Goal: Complete application form

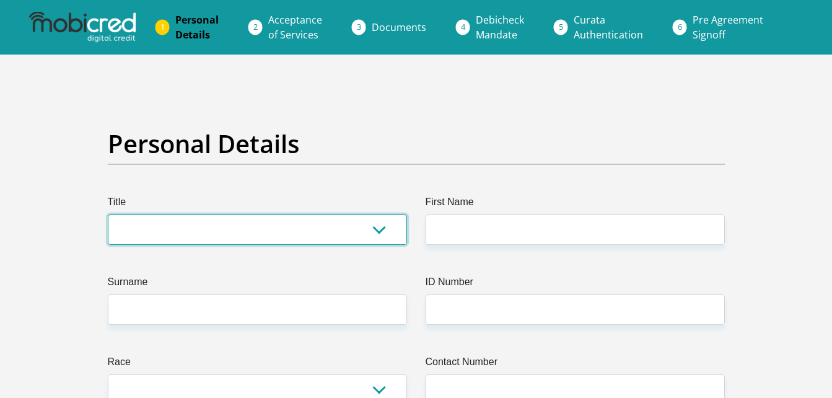
click at [379, 231] on select "Mr Ms Mrs Dr Other" at bounding box center [257, 229] width 299 height 30
select select "Mr"
click at [108, 214] on select "Mr Ms Mrs Dr Other" at bounding box center [257, 229] width 299 height 30
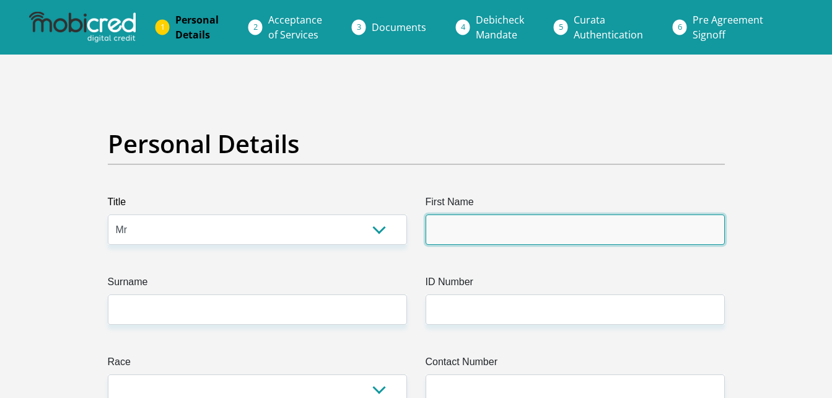
click at [465, 231] on input "First Name" at bounding box center [575, 229] width 299 height 30
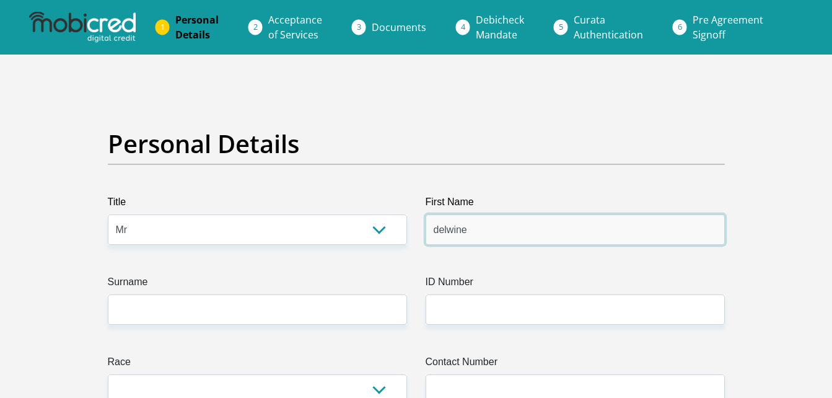
type input "delwine"
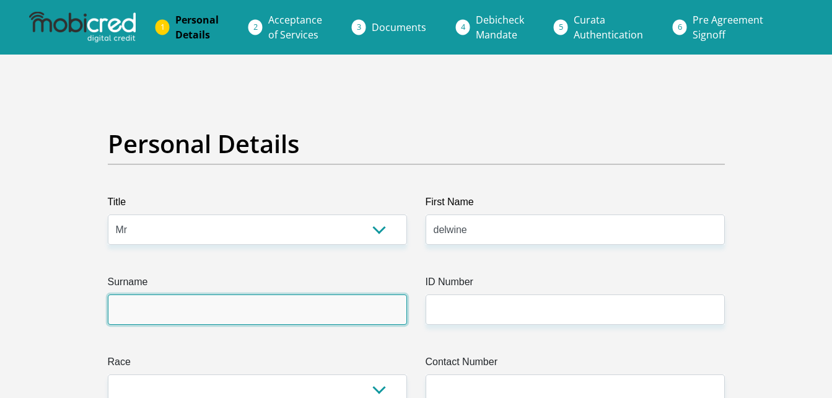
click at [332, 302] on input "Surname" at bounding box center [257, 309] width 299 height 30
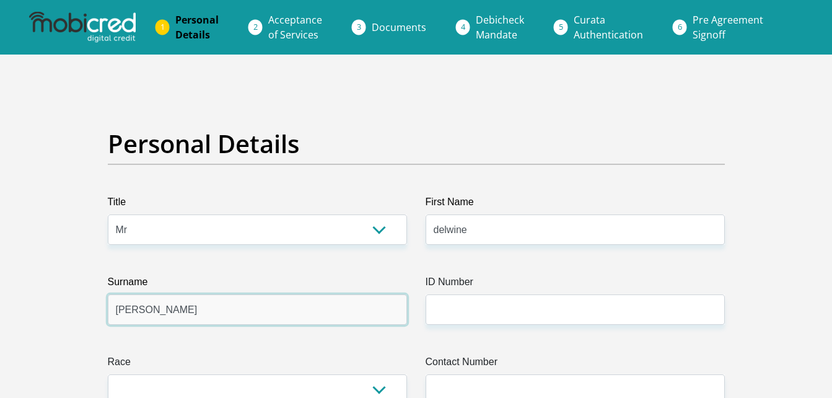
type input "feris"
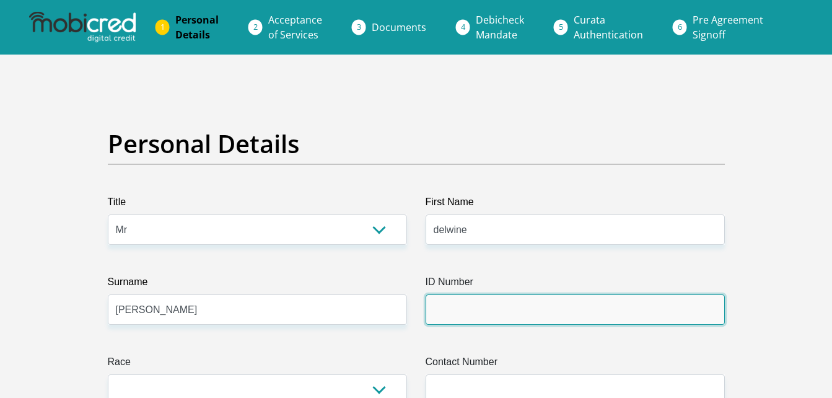
click at [457, 301] on input "ID Number" at bounding box center [575, 309] width 299 height 30
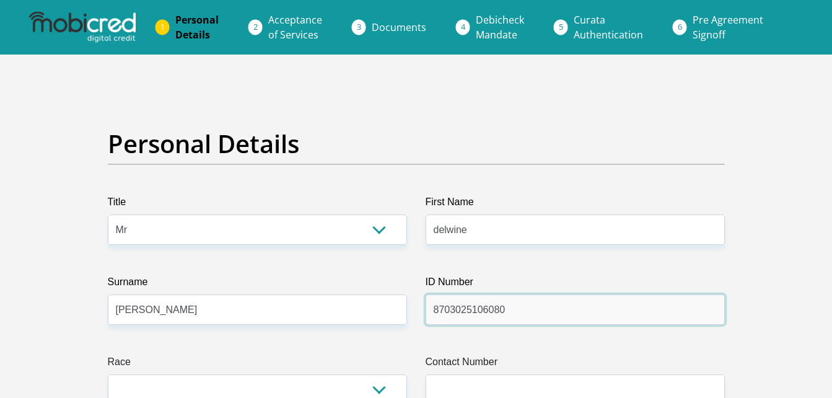
type input "8703025106080"
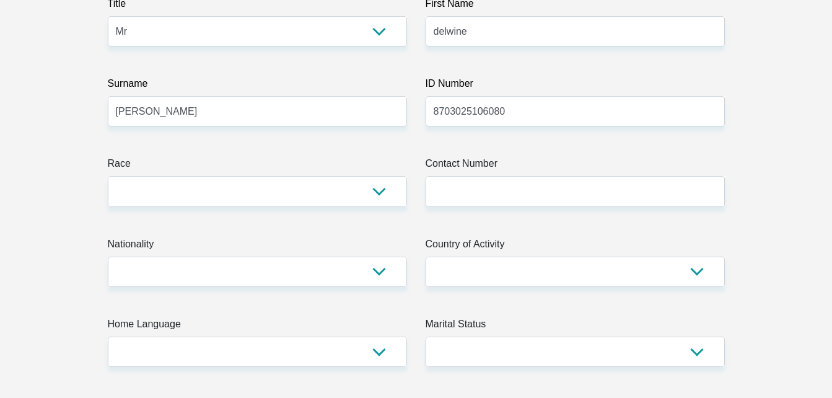
scroll to position [223, 0]
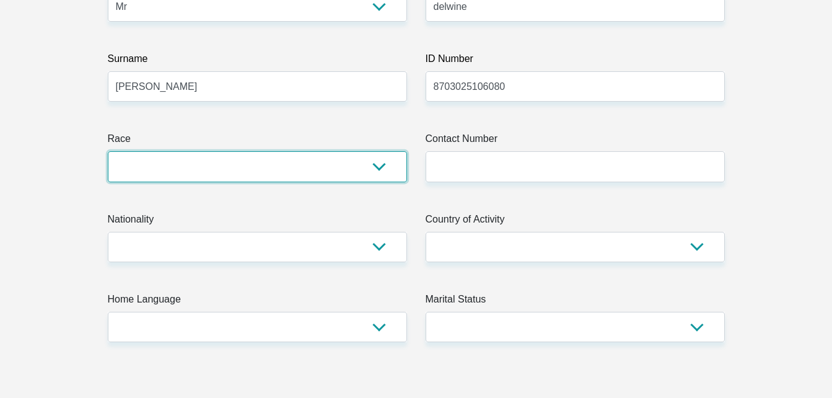
click at [378, 167] on select "Black Coloured Indian White Other" at bounding box center [257, 166] width 299 height 30
select select "2"
click at [108, 151] on select "Black Coloured Indian White Other" at bounding box center [257, 166] width 299 height 30
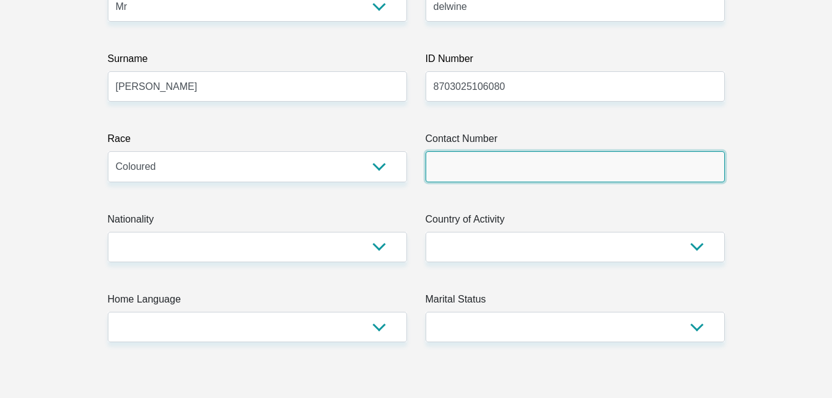
click at [470, 174] on input "Contact Number" at bounding box center [575, 166] width 299 height 30
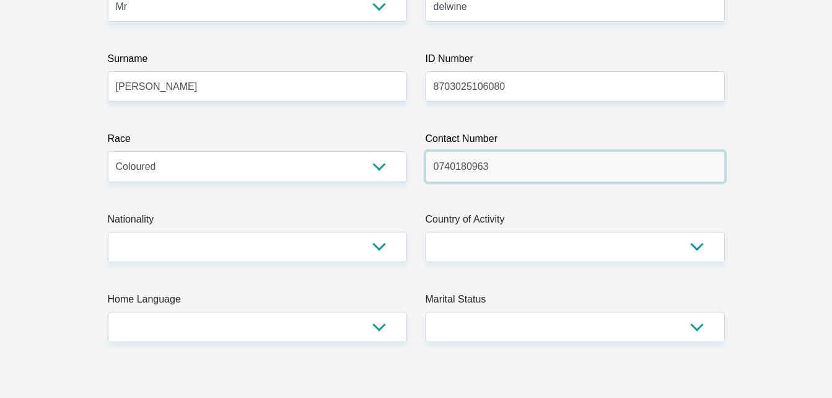
type input "0740180963"
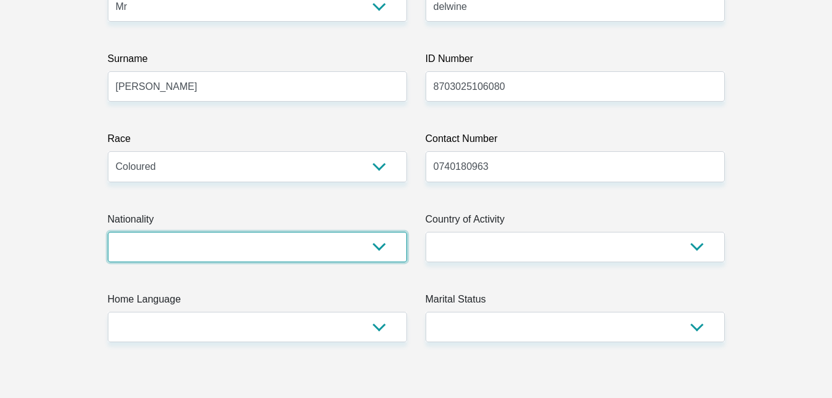
click at [368, 260] on select "South Africa Afghanistan Aland Islands Albania Algeria America Samoa American V…" at bounding box center [257, 247] width 299 height 30
select select "ZAF"
click at [108, 232] on select "South Africa Afghanistan Aland Islands Albania Algeria America Samoa American V…" at bounding box center [257, 247] width 299 height 30
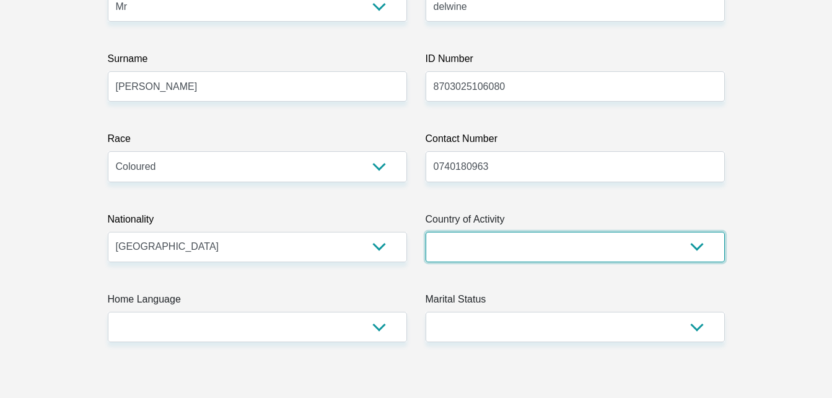
click at [699, 245] on select "South Africa Afghanistan Aland Islands Albania Algeria America Samoa American V…" at bounding box center [575, 247] width 299 height 30
select select "ZAF"
click at [426, 232] on select "South Africa Afghanistan Aland Islands Albania Algeria America Samoa American V…" at bounding box center [575, 247] width 299 height 30
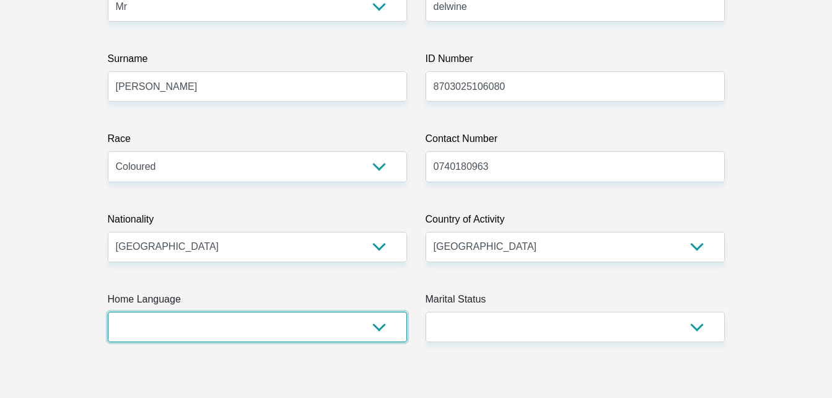
click at [378, 328] on select "Afrikaans English Sepedi South Ndebele Southern Sotho Swati Tsonga Tswana Venda…" at bounding box center [257, 327] width 299 height 30
select select "eng"
click at [108, 312] on select "Afrikaans English Sepedi South Ndebele Southern Sotho Swati Tsonga Tswana Venda…" at bounding box center [257, 327] width 299 height 30
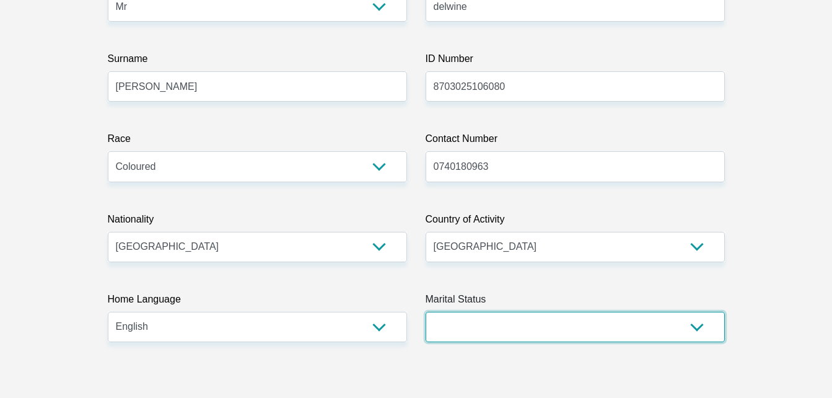
click at [697, 322] on select "Married ANC Single Divorced Widowed Married COP or Customary Law" at bounding box center [575, 327] width 299 height 30
select select "2"
click at [426, 312] on select "Married ANC Single Divorced Widowed Married COP or Customary Law" at bounding box center [575, 327] width 299 height 30
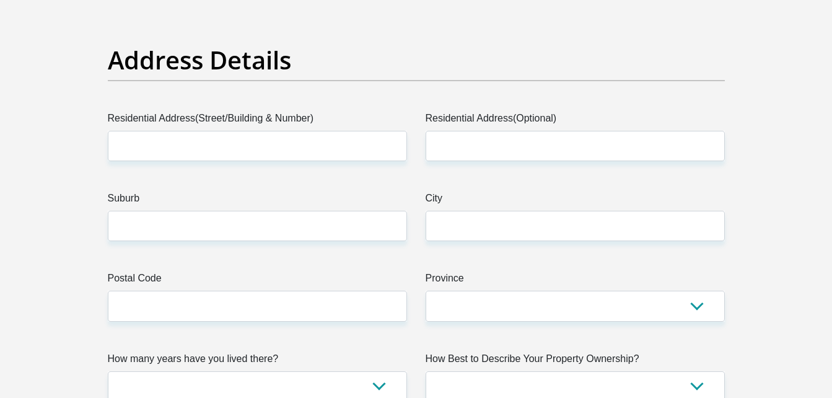
scroll to position [619, 0]
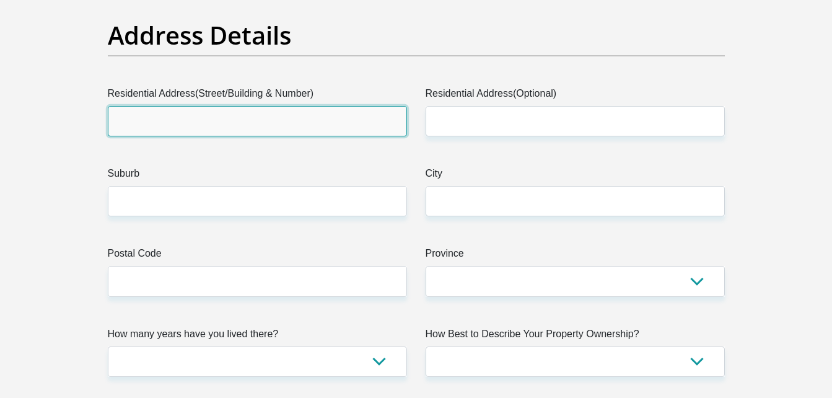
click at [260, 121] on input "Residential Address(Street/Building & Number)" at bounding box center [257, 121] width 299 height 30
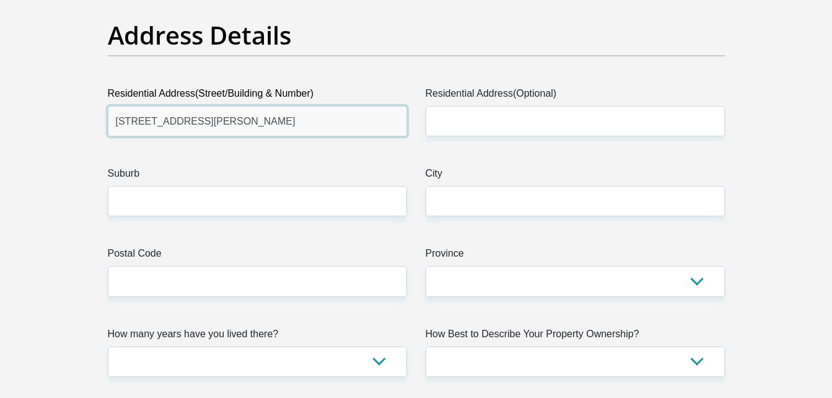
type input "363 goodman ave"
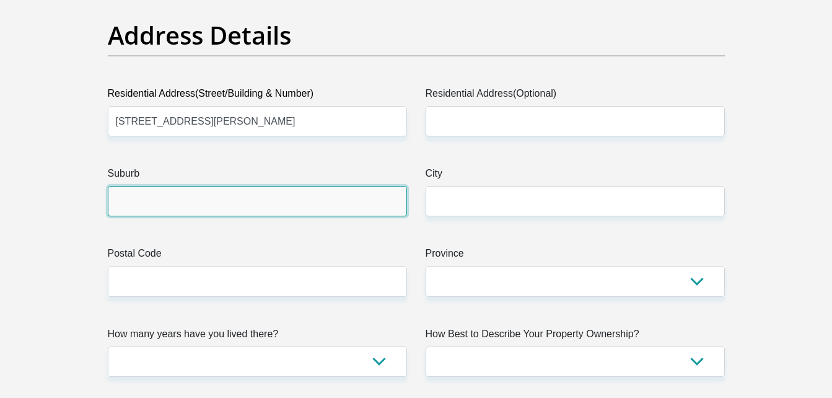
click at [304, 202] on input "Suburb" at bounding box center [257, 201] width 299 height 30
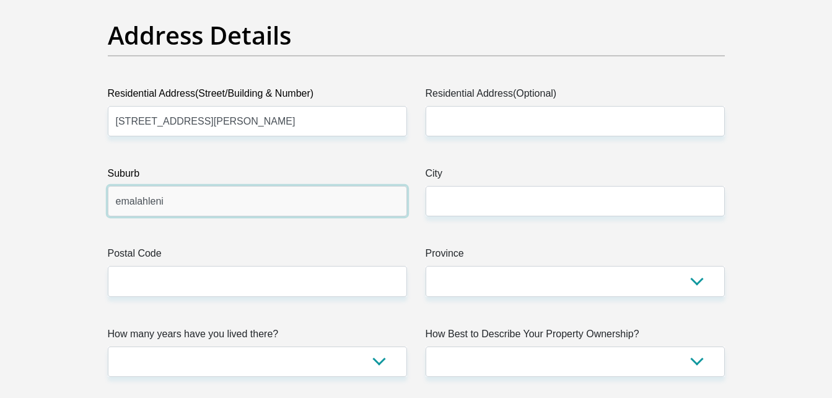
drag, startPoint x: 174, startPoint y: 204, endPoint x: 71, endPoint y: 227, distance: 105.4
type input "emalahleni"
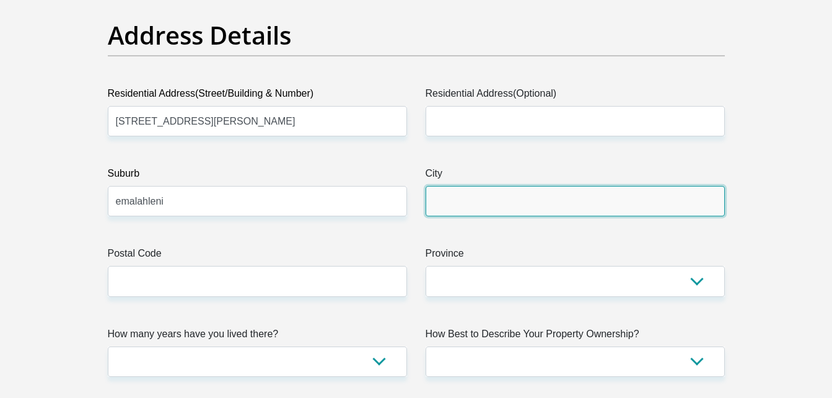
click at [447, 193] on input "City" at bounding box center [575, 201] width 299 height 30
paste input "emalahleni"
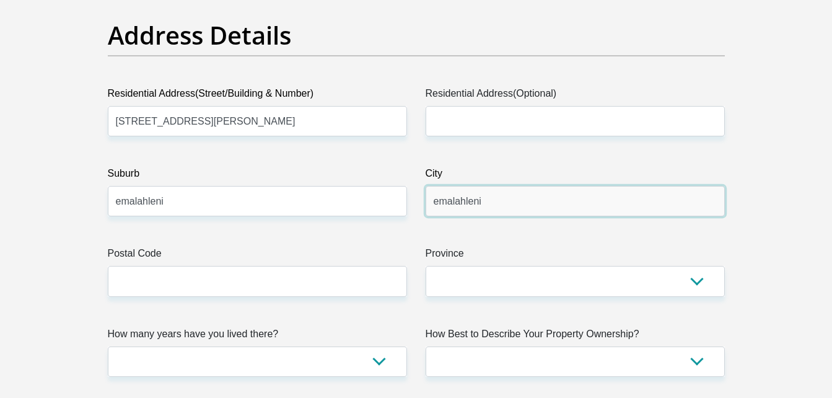
type input "emalahleni"
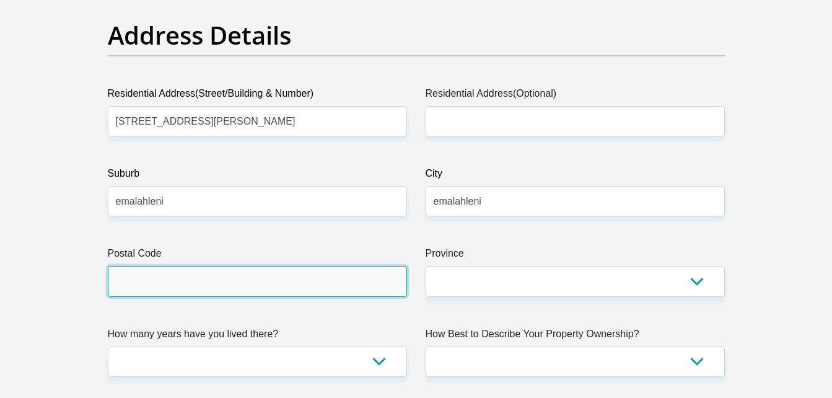
click at [292, 283] on input "Postal Code" at bounding box center [257, 281] width 299 height 30
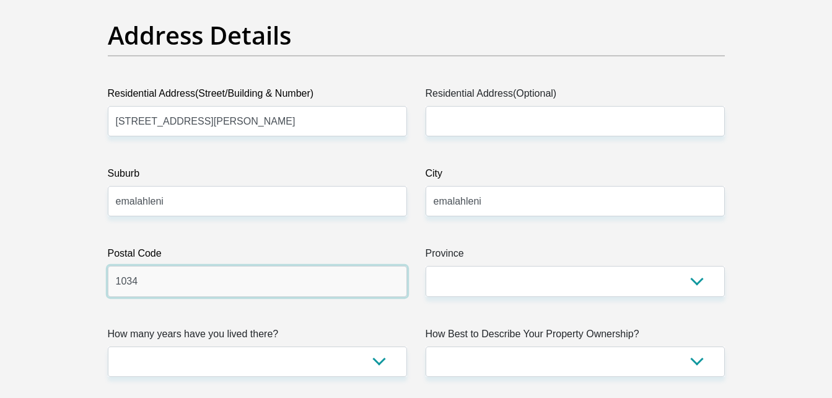
type input "1034"
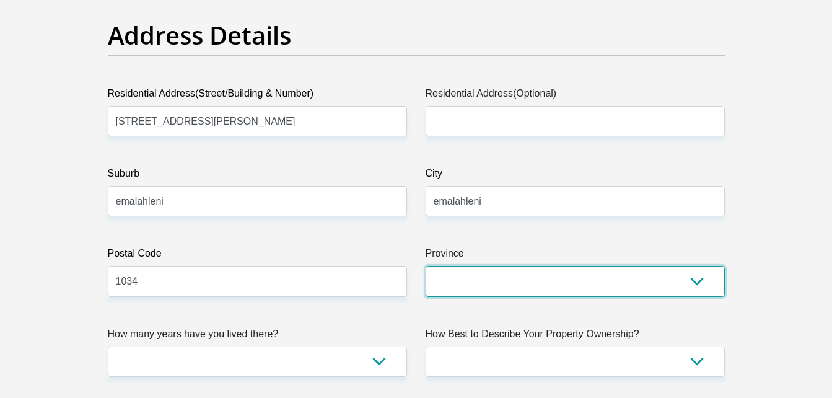
click at [462, 286] on select "Eastern Cape Free State Gauteng KwaZulu-Natal Limpopo Mpumalanga Northern Cape …" at bounding box center [575, 281] width 299 height 30
select select "Mpumalanga"
click at [426, 266] on select "Eastern Cape Free State Gauteng KwaZulu-Natal Limpopo Mpumalanga Northern Cape …" at bounding box center [575, 281] width 299 height 30
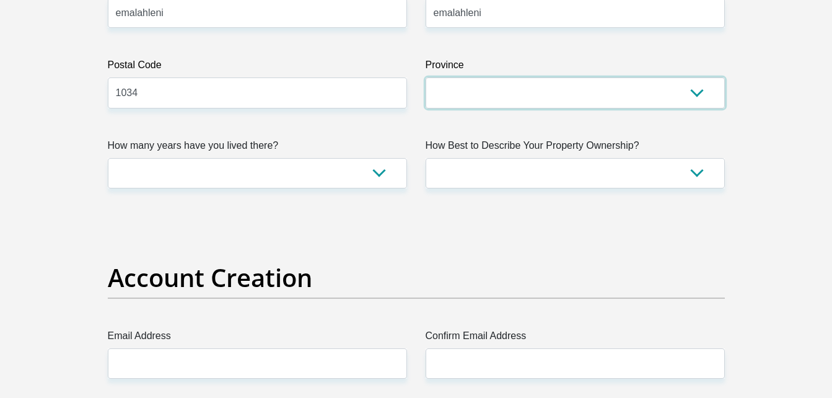
scroll to position [817, 0]
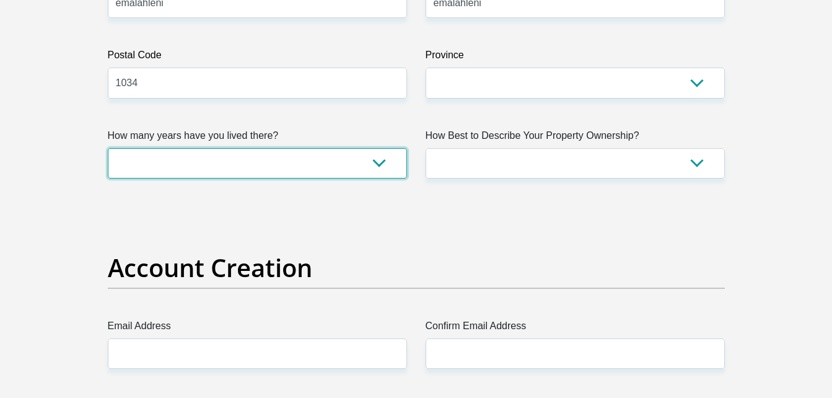
click at [383, 161] on select "less than 1 year 1-3 years 3-5 years 5+ years" at bounding box center [257, 163] width 299 height 30
select select "5"
click at [108, 148] on select "less than 1 year 1-3 years 3-5 years 5+ years" at bounding box center [257, 163] width 299 height 30
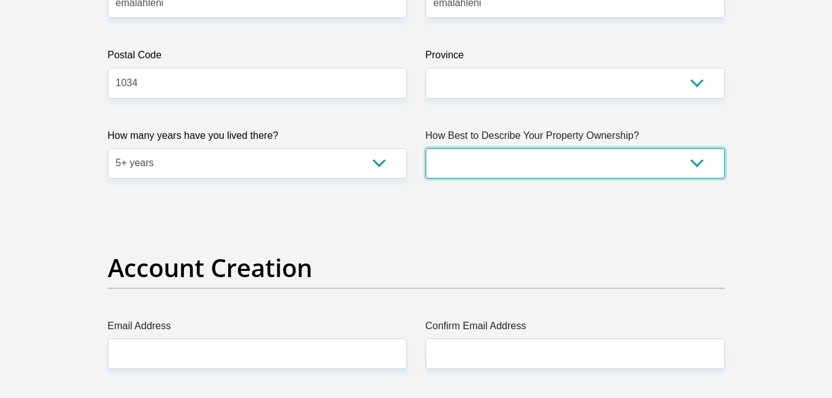
click at [689, 165] on select "Owned Rented Family Owned Company Dwelling" at bounding box center [575, 163] width 299 height 30
select select "parents"
click at [426, 148] on select "Owned Rented Family Owned Company Dwelling" at bounding box center [575, 163] width 299 height 30
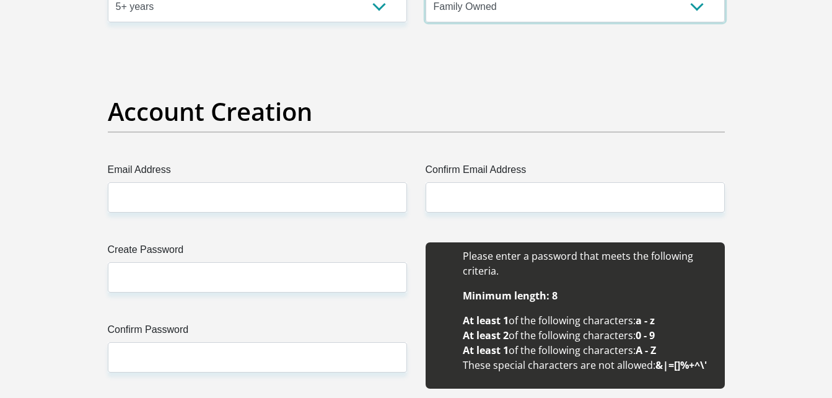
scroll to position [991, 0]
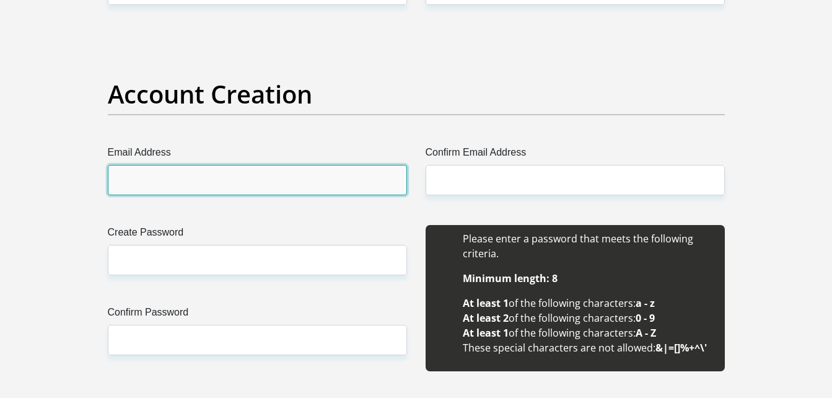
click at [238, 172] on input "Email Address" at bounding box center [257, 180] width 299 height 30
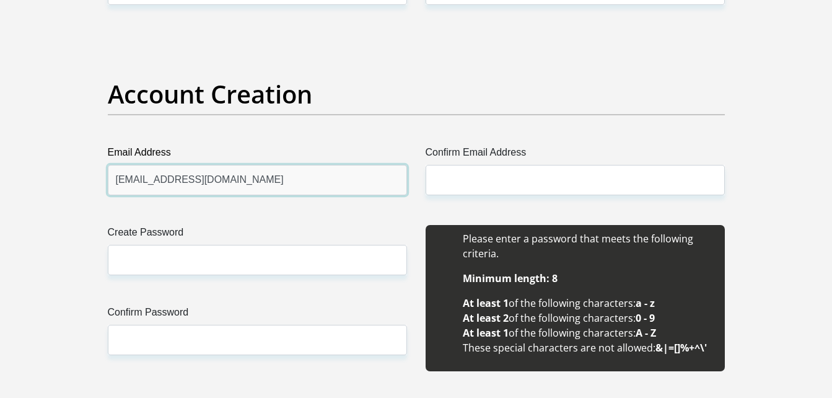
drag, startPoint x: 265, startPoint y: 190, endPoint x: 100, endPoint y: 174, distance: 166.2
click at [100, 174] on div "Email Address feris10032567012@gmail.com Please input valid email address" at bounding box center [258, 170] width 318 height 50
type input "feris10032567012@gmail.com"
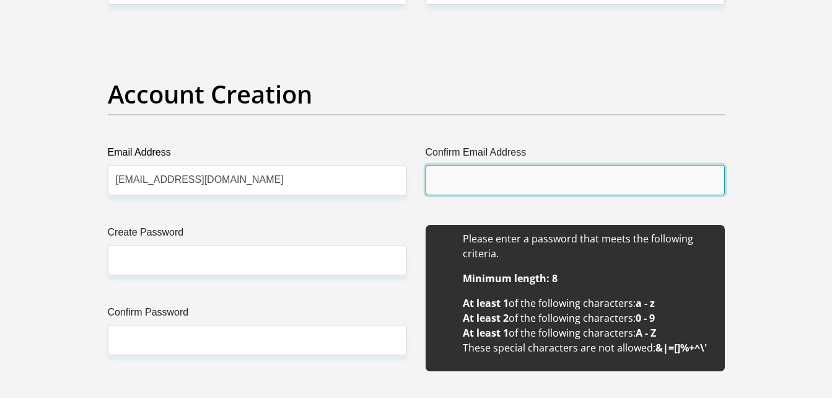
click at [434, 183] on input "Confirm Email Address" at bounding box center [575, 180] width 299 height 30
paste input "feris10032567012@gmail.com"
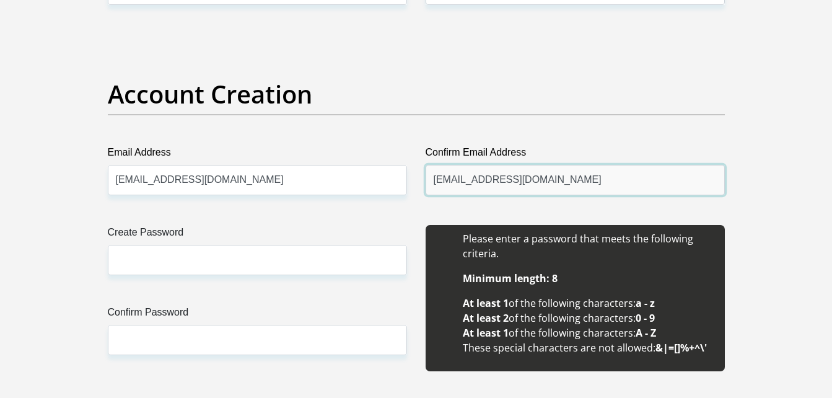
type input "feris10032567012@gmail.com"
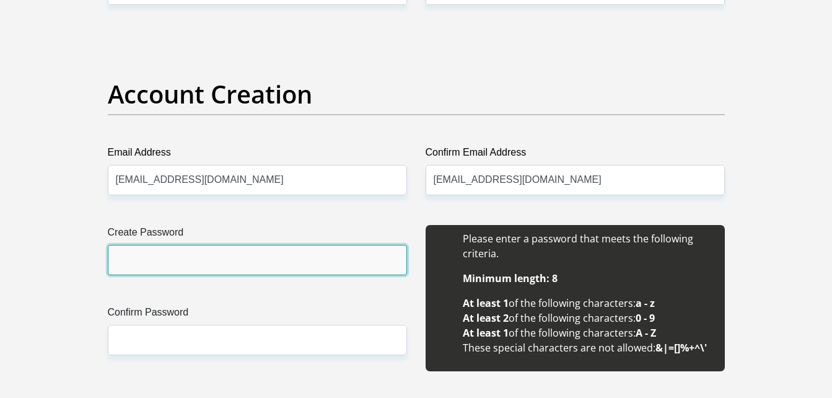
click at [201, 254] on input "Create Password" at bounding box center [257, 260] width 299 height 30
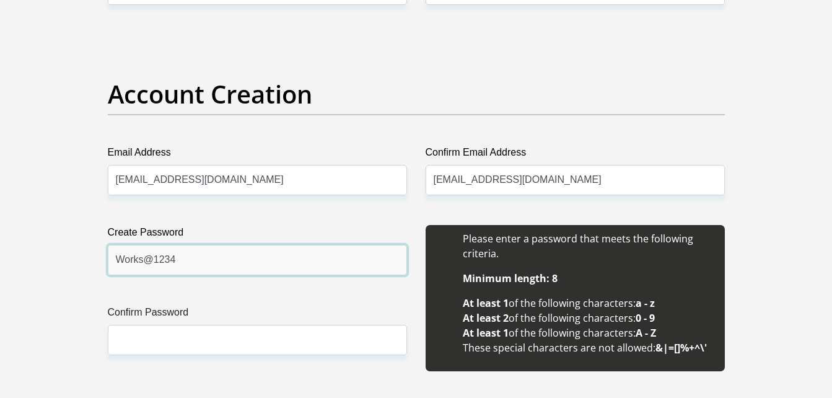
type input "Works@1234"
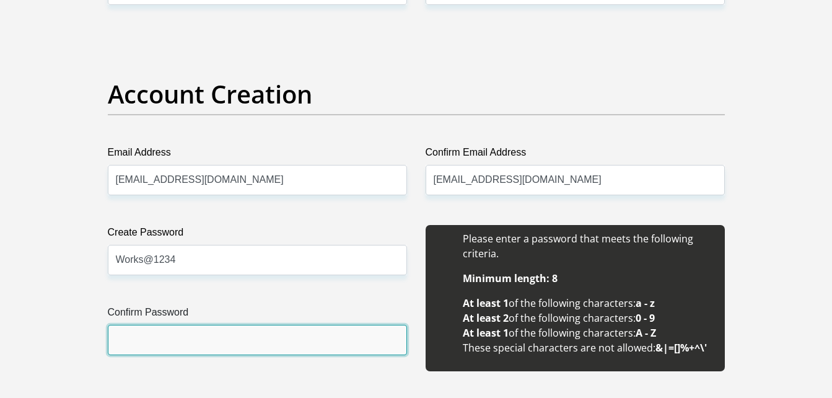
click at [265, 340] on input "Confirm Password" at bounding box center [257, 340] width 299 height 30
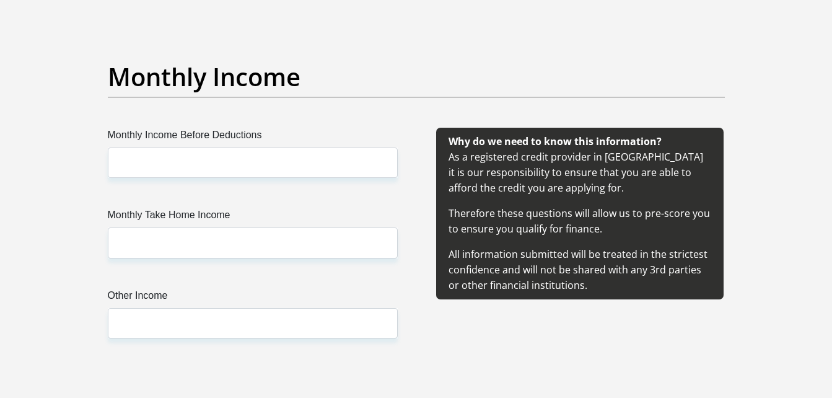
scroll to position [1446, 0]
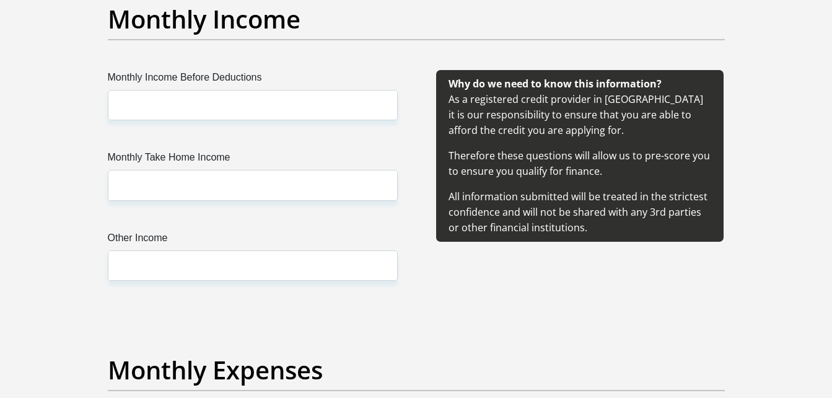
type input "Works@1234"
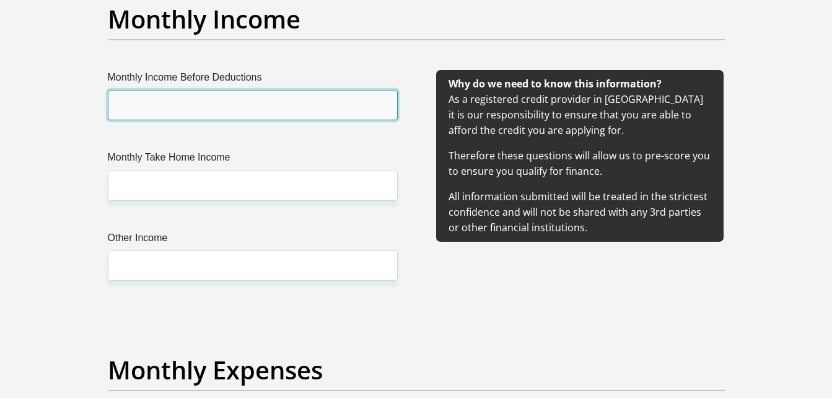
click at [278, 110] on input "Monthly Income Before Deductions" at bounding box center [253, 105] width 290 height 30
type input "14000"
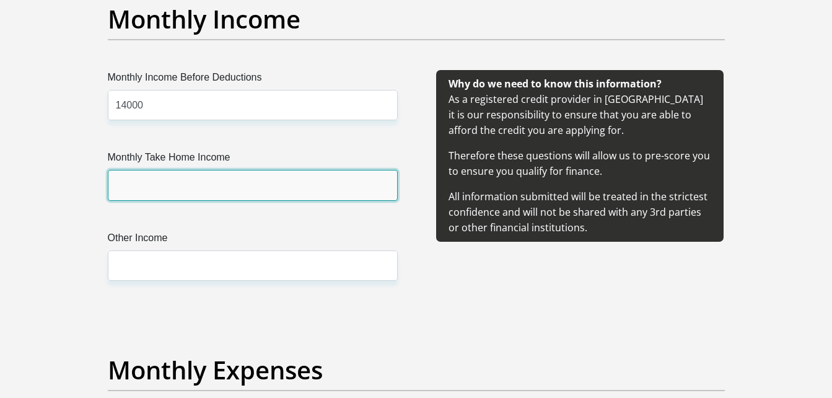
type input "12000"
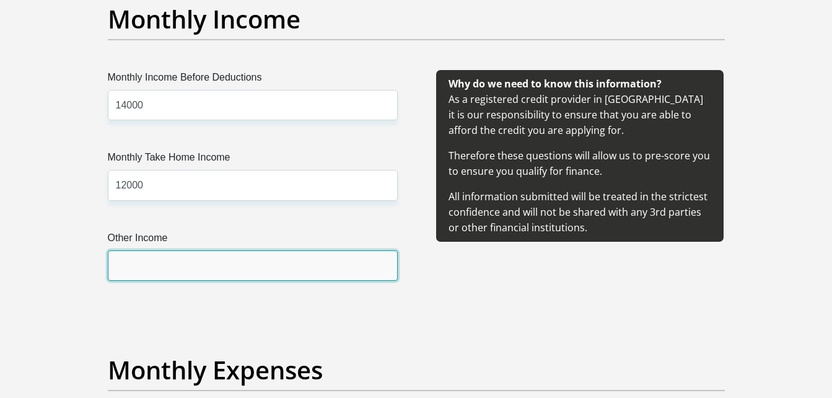
type input "0"
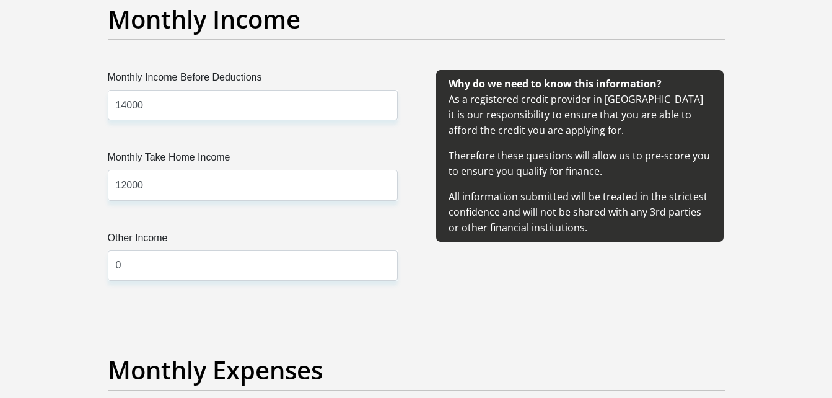
type input "0"
type input "500"
type input "200"
type input "900"
type input "250"
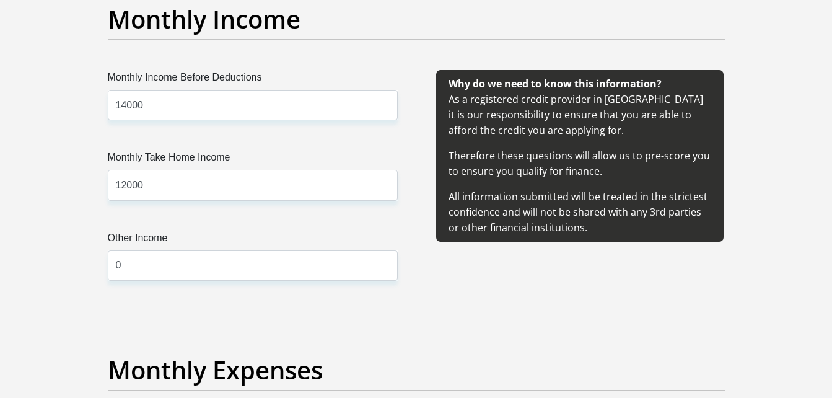
type input "0"
type input "Randwestcitylocalmunicipality"
type input "0114110000"
type input "Jeffery"
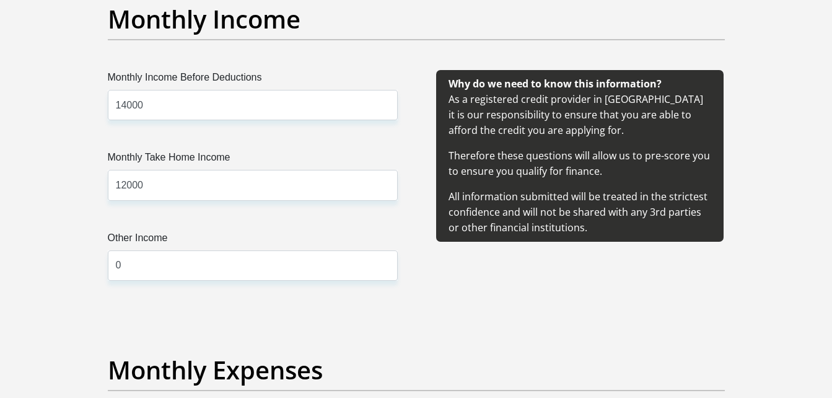
type input "Motlala"
type input "1146756542"
type input "198765"
type input "NEDBANK"
type input "NEDBANK SOUTH AFRICA"
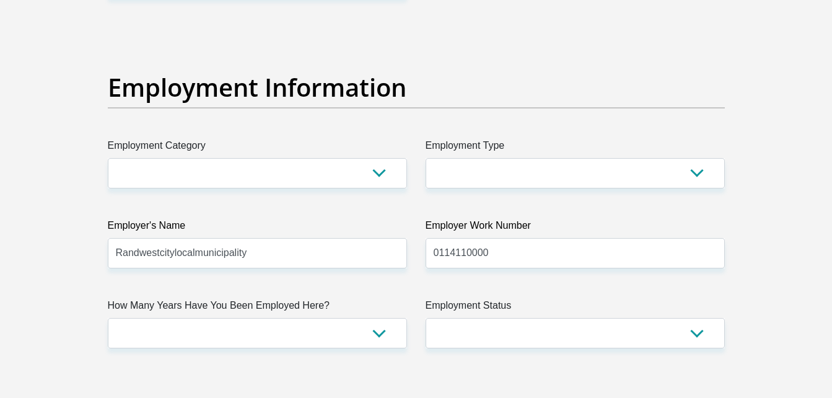
scroll to position [2206, 0]
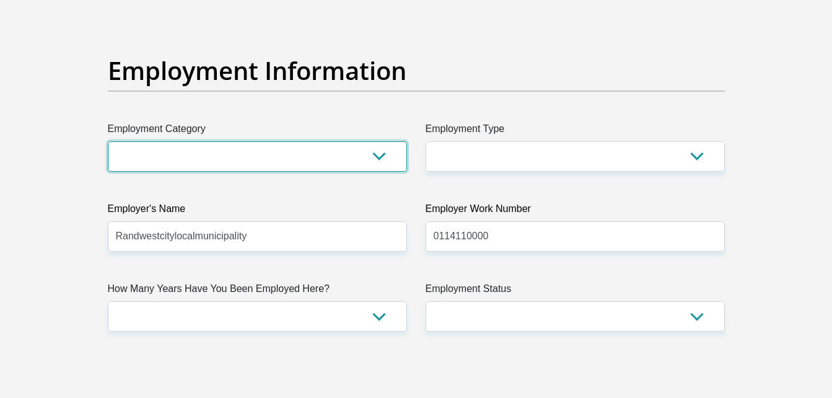
click at [382, 156] on select "AGRICULTURE ALCOHOL & TOBACCO CONSTRUCTION MATERIALS METALLURGY EQUIPMENT FOR R…" at bounding box center [257, 156] width 299 height 30
select select "6"
click at [108, 141] on select "AGRICULTURE ALCOHOL & TOBACCO CONSTRUCTION MATERIALS METALLURGY EQUIPMENT FOR R…" at bounding box center [257, 156] width 299 height 30
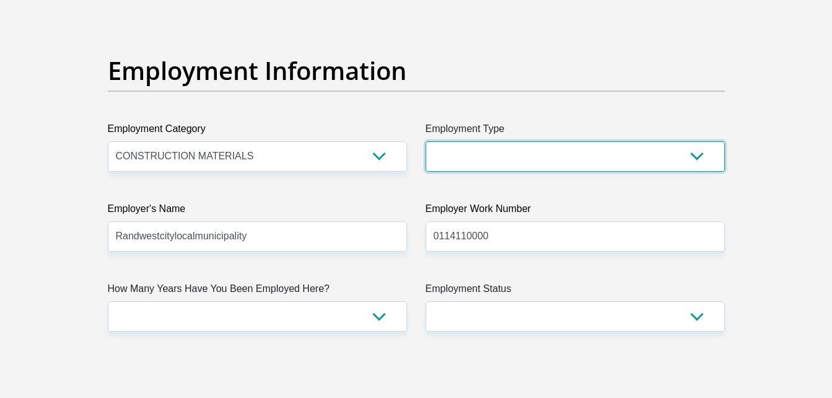
click at [527, 146] on select "College/Lecturer Craft Seller Creative Driver Executive Farmer Forces - Non Com…" at bounding box center [575, 156] width 299 height 30
select select "Unknown/Other"
click at [426, 141] on select "College/Lecturer Craft Seller Creative Driver Executive Farmer Forces - Non Com…" at bounding box center [575, 156] width 299 height 30
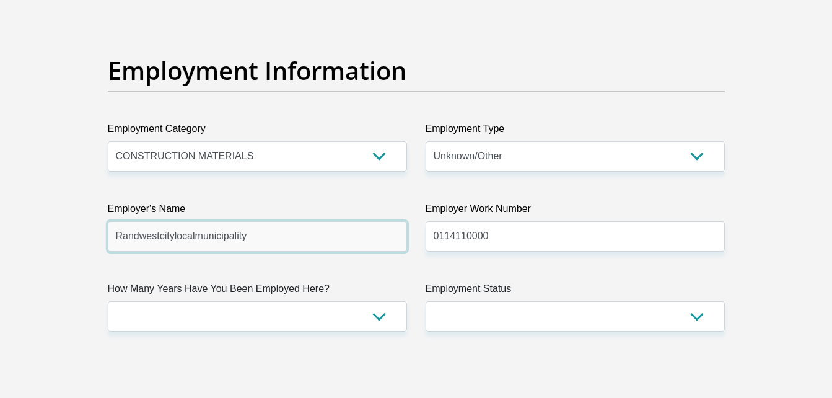
click at [291, 242] on input "Randwestcitylocalmunicipality" at bounding box center [257, 236] width 299 height 30
type input "R"
click at [183, 237] on input "h" at bounding box center [257, 236] width 299 height 30
type input "h"
type input "spacialized"
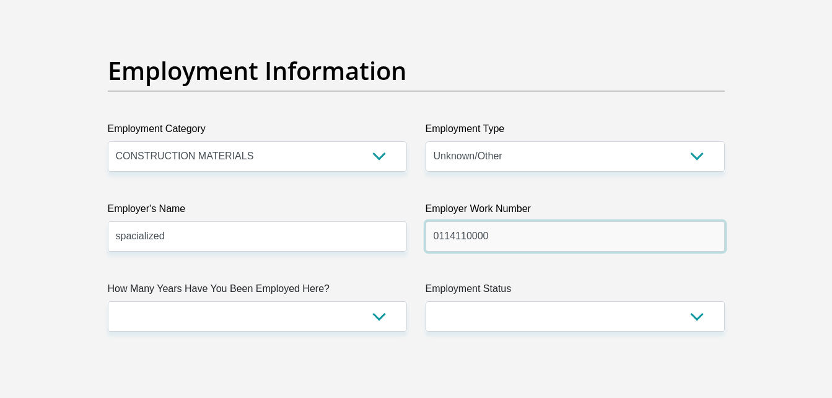
click at [496, 240] on input "0114110000" at bounding box center [575, 236] width 299 height 30
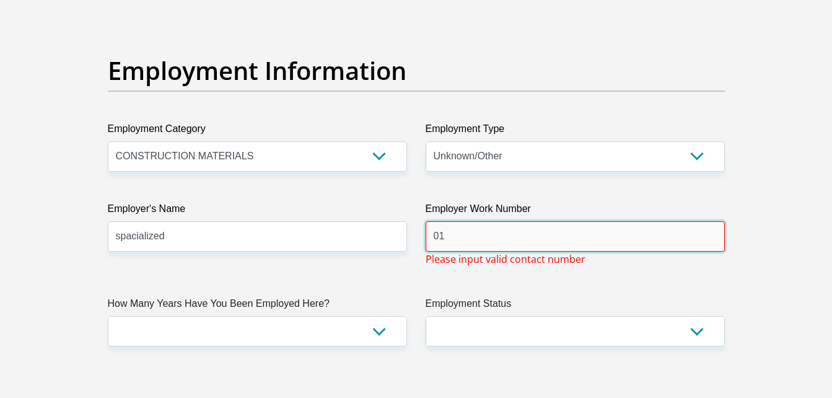
type input "0"
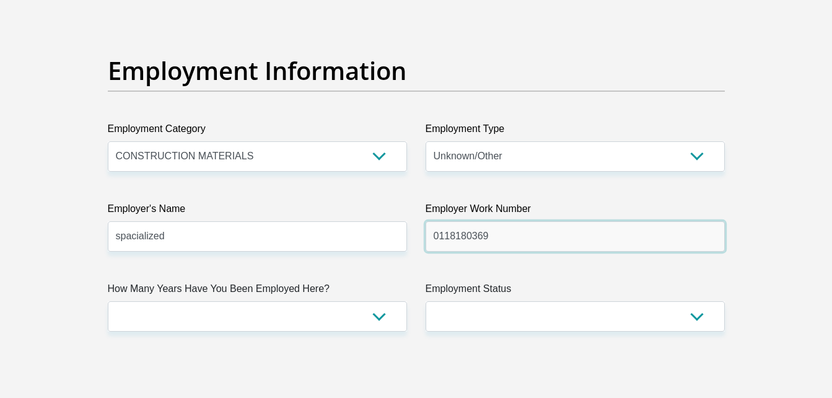
type input "0118180369"
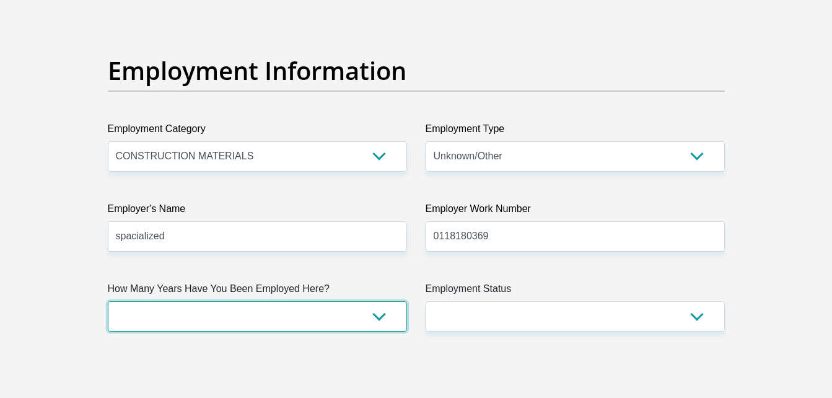
click at [379, 315] on select "less than 1 year 1-3 years 3-5 years 5+ years" at bounding box center [257, 316] width 299 height 30
select select "60"
click at [108, 301] on select "less than 1 year 1-3 years 3-5 years 5+ years" at bounding box center [257, 316] width 299 height 30
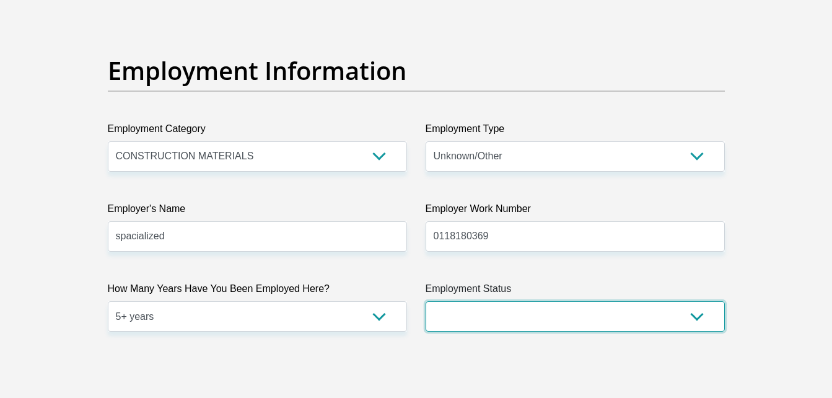
click at [700, 317] on select "Permanent/Full-time Part-time/Casual Contract Worker Self-Employed Housewife Re…" at bounding box center [575, 316] width 299 height 30
select select "1"
click at [426, 301] on select "Permanent/Full-time Part-time/Casual Contract Worker Self-Employed Housewife Re…" at bounding box center [575, 316] width 299 height 30
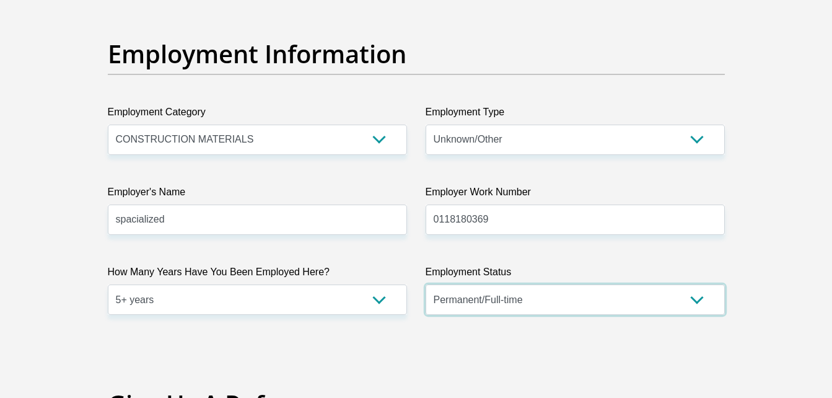
scroll to position [2231, 0]
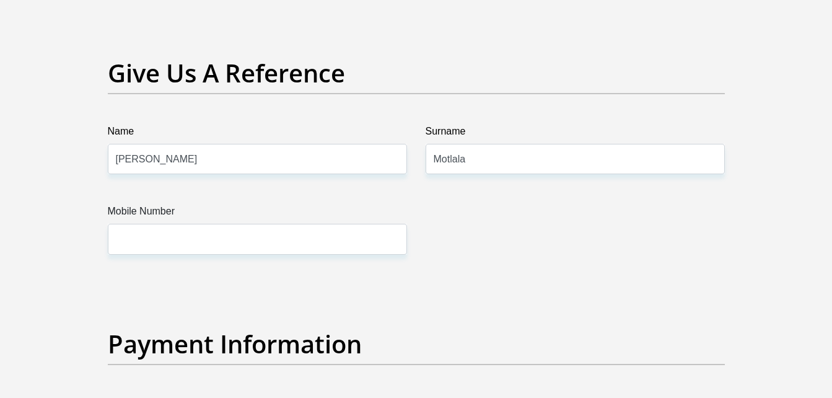
scroll to position [2578, 0]
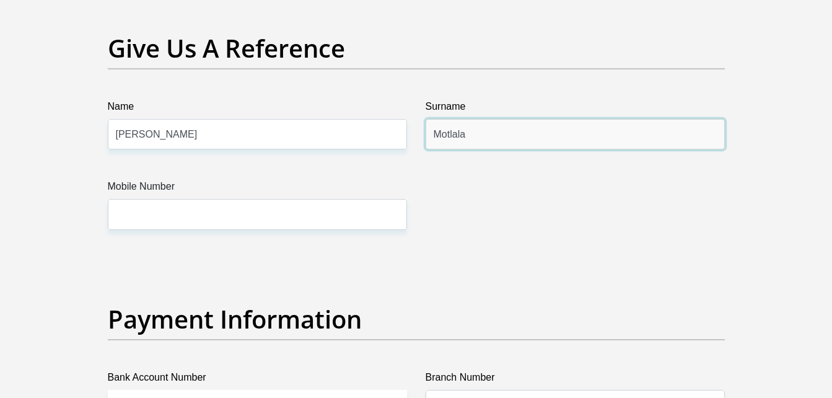
click at [477, 140] on input "Motlala" at bounding box center [575, 134] width 299 height 30
type input "M"
type input "hana"
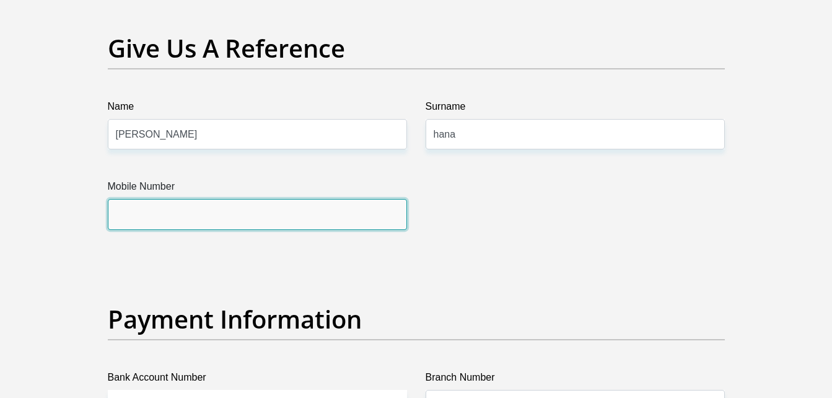
click at [252, 222] on input "Mobile Number" at bounding box center [257, 214] width 299 height 30
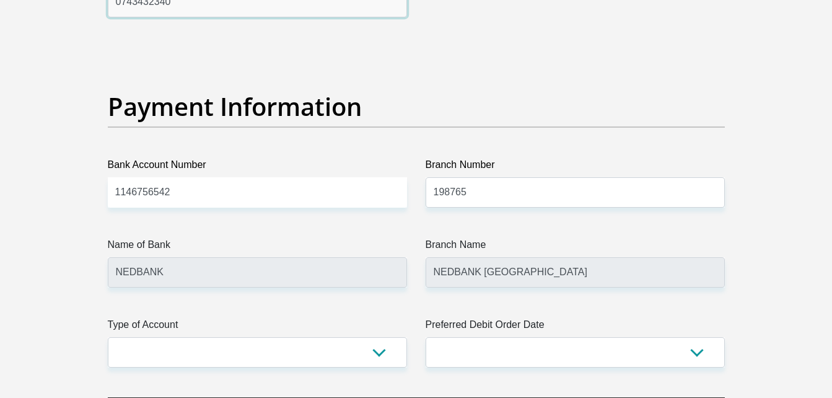
scroll to position [2794, 0]
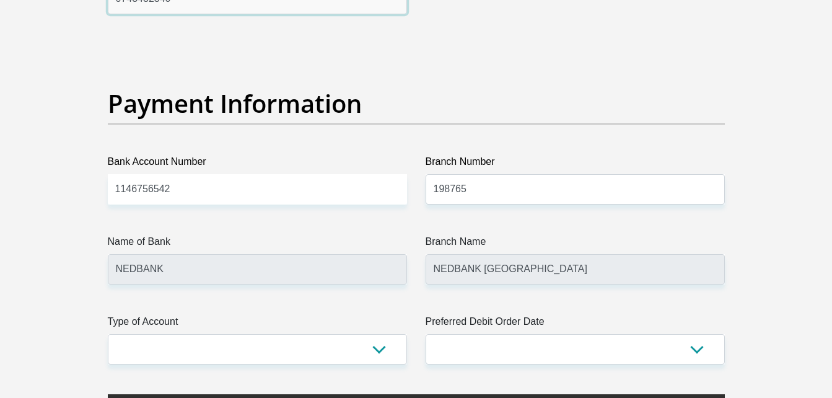
type input "0743432340"
click at [486, 189] on input "198765" at bounding box center [575, 189] width 299 height 30
type input "1"
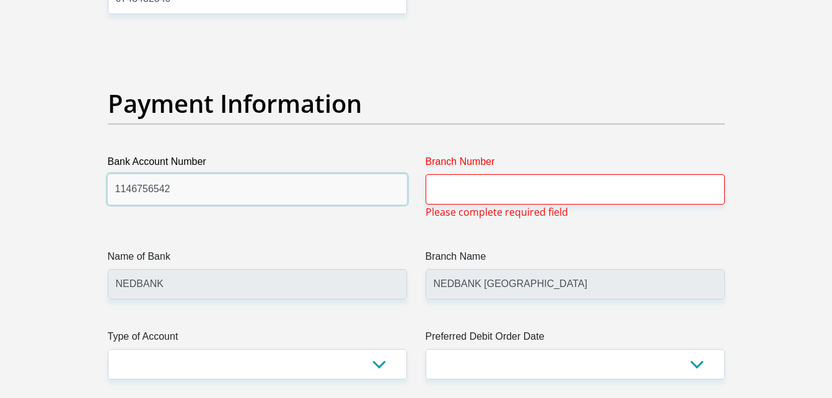
click at [296, 183] on input "1146756542" at bounding box center [257, 189] width 299 height 30
type input "1"
type input "10032567012"
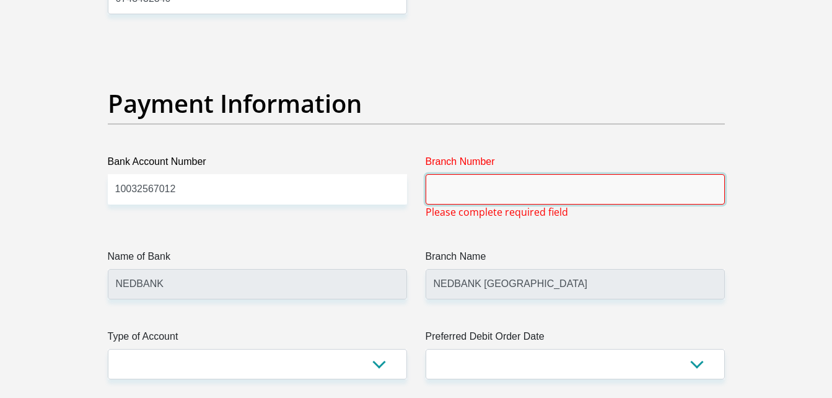
click at [463, 194] on input "Branch Number" at bounding box center [575, 189] width 299 height 30
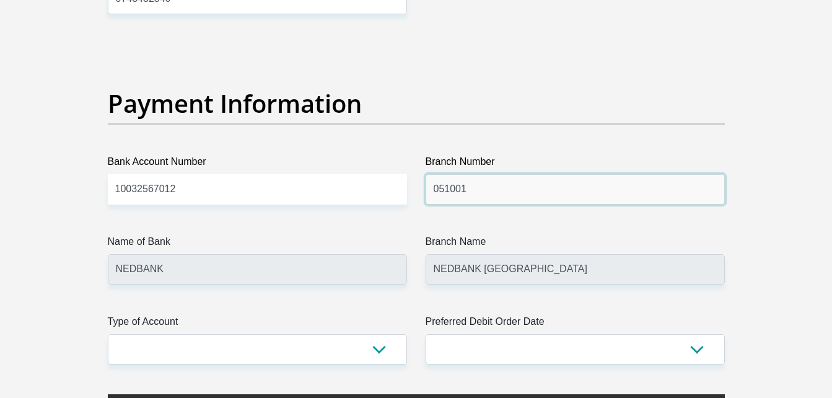
type input "051001"
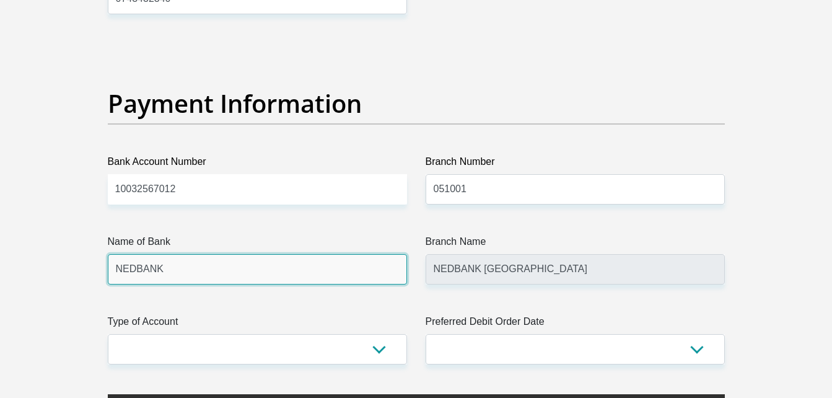
click at [384, 278] on input "NEDBANK" at bounding box center [257, 269] width 299 height 30
type input "STANDARD BANK"
type input "STANDARD BANK SOUTH AFRICA"
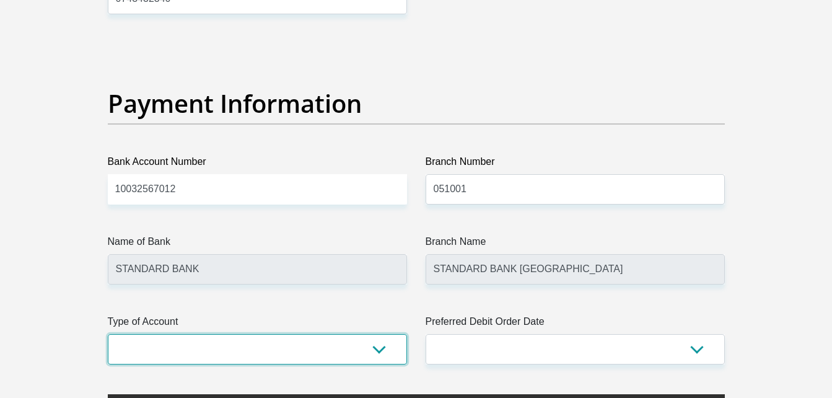
click at [380, 351] on select "Cheque Savings" at bounding box center [257, 349] width 299 height 30
select select "SAV"
click at [108, 334] on select "Cheque Savings" at bounding box center [257, 349] width 299 height 30
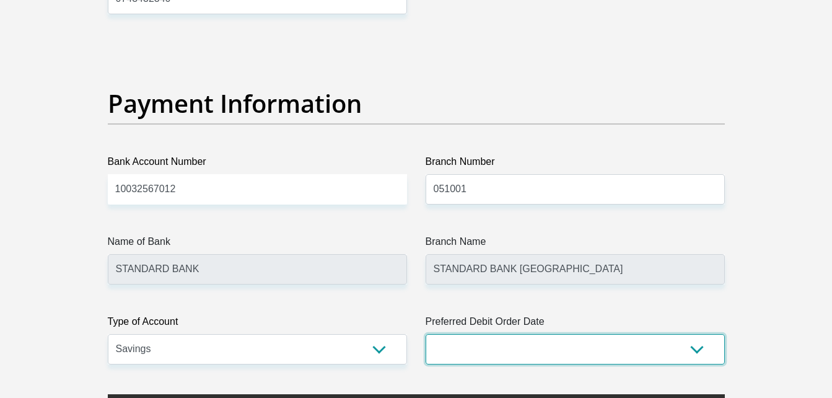
click at [699, 347] on select "1st 2nd 3rd 4th 5th 7th 18th 19th 20th 21st 22nd 23rd 24th 25th 26th 27th 28th …" at bounding box center [575, 349] width 299 height 30
select select "30"
click at [426, 334] on select "1st 2nd 3rd 4th 5th 7th 18th 19th 20th 21st 22nd 23rd 24th 25th 26th 27th 28th …" at bounding box center [575, 349] width 299 height 30
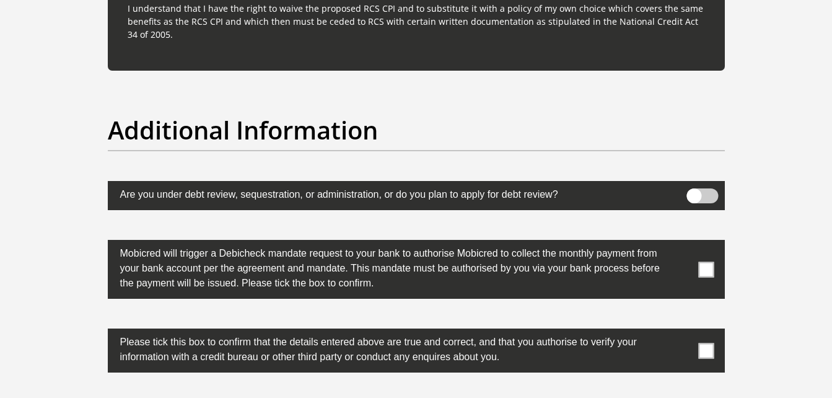
scroll to position [3851, 0]
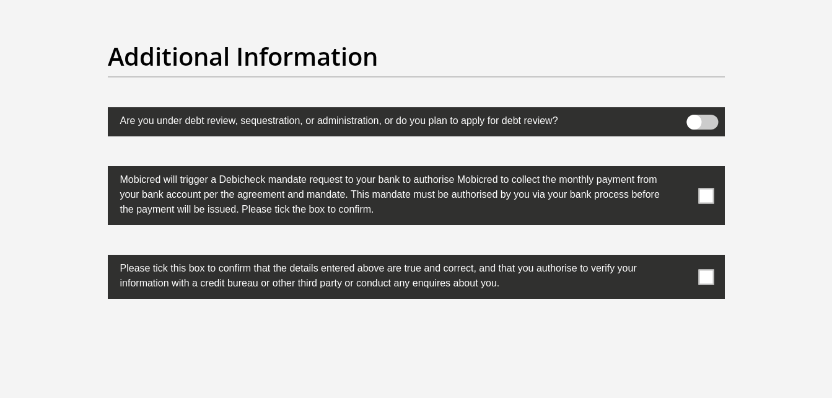
click at [711, 195] on span at bounding box center [705, 195] width 15 height 15
click at [682, 169] on input "checkbox" at bounding box center [682, 169] width 0 height 0
click at [705, 276] on span at bounding box center [705, 276] width 15 height 15
click at [682, 258] on input "checkbox" at bounding box center [682, 258] width 0 height 0
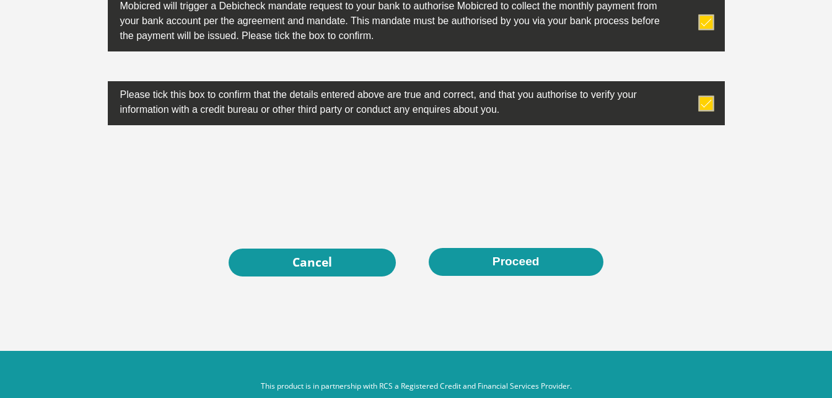
scroll to position [4049, 0]
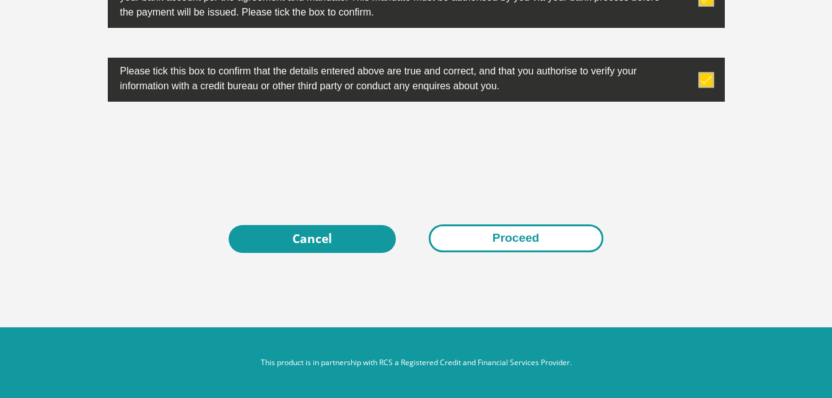
click at [506, 245] on button "Proceed" at bounding box center [516, 238] width 175 height 28
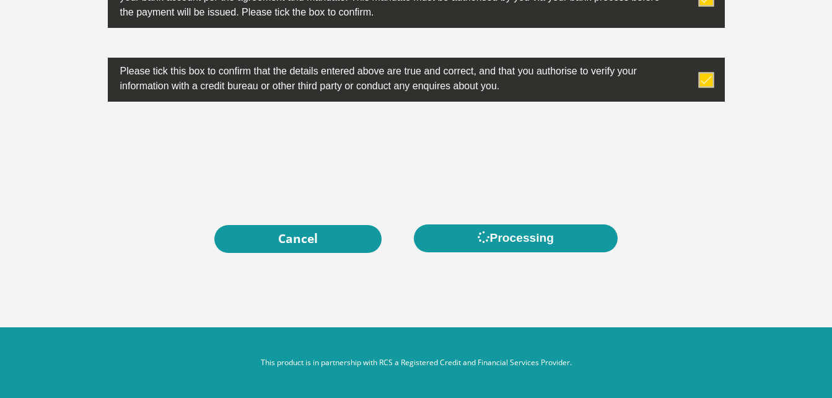
scroll to position [0, 0]
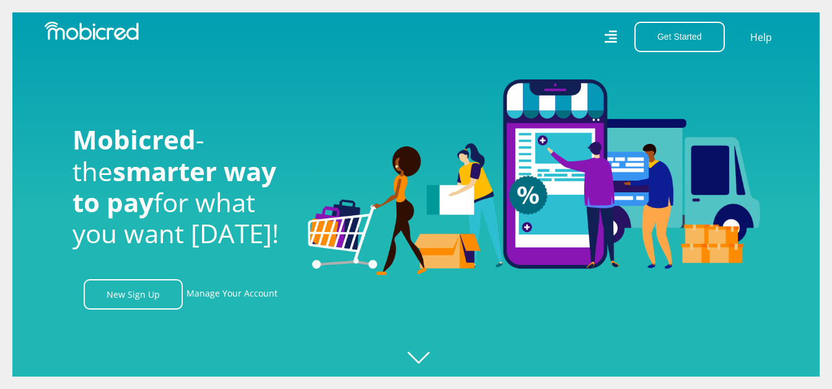
scroll to position [0, 883]
